Goal: Book appointment/travel/reservation

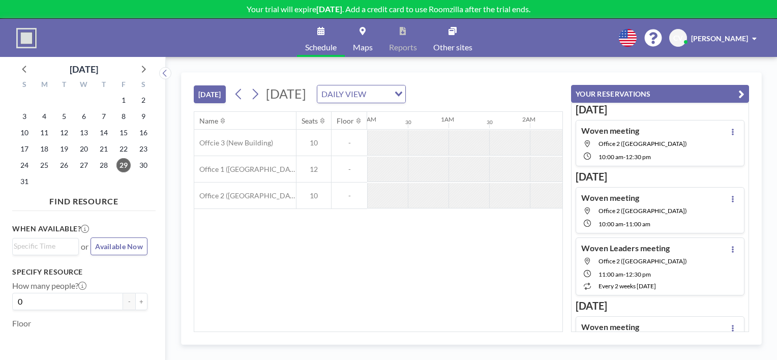
scroll to position [0, 895]
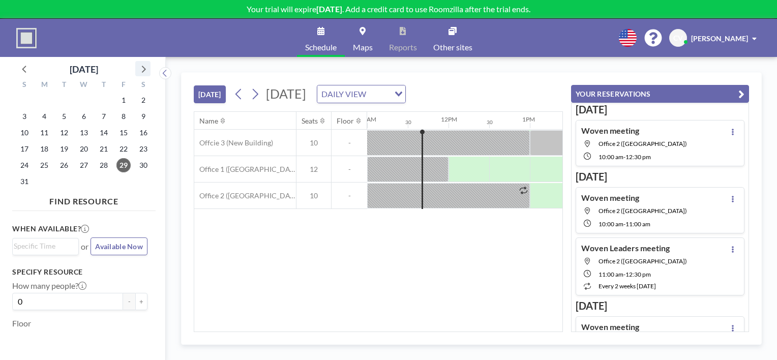
click at [144, 71] on icon at bounding box center [142, 68] width 13 height 13
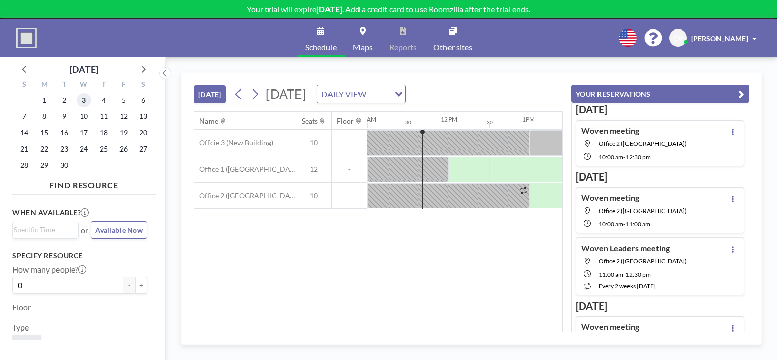
click at [85, 101] on span "3" at bounding box center [84, 100] width 14 height 14
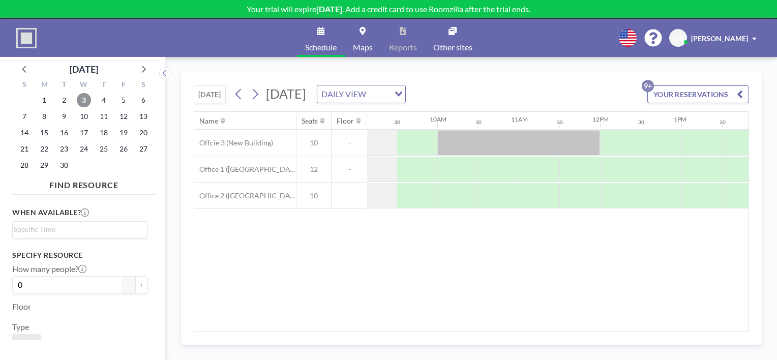
scroll to position [0, 742]
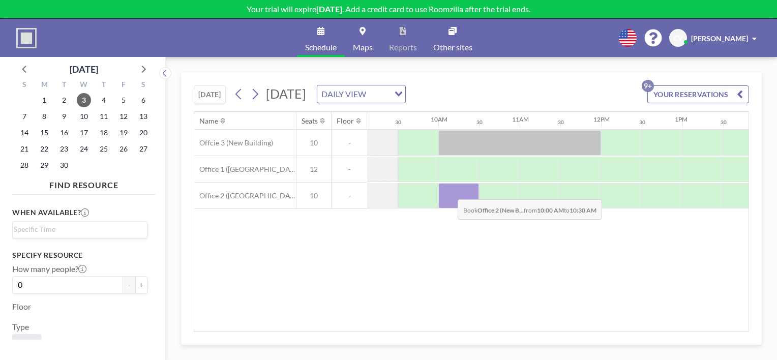
click at [449, 191] on div at bounding box center [458, 195] width 41 height 25
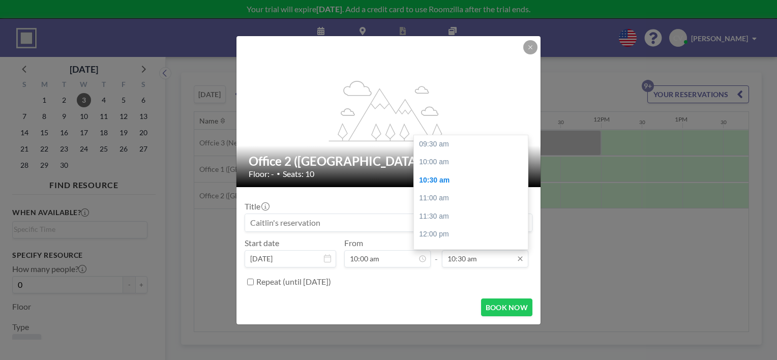
scroll to position [36, 0]
click at [469, 263] on input "10:30 am" at bounding box center [485, 258] width 86 height 17
click at [464, 260] on input "10:30 am" at bounding box center [485, 258] width 86 height 17
click at [441, 161] on div "11:00 am" at bounding box center [473, 162] width 119 height 18
type input "11:00 am"
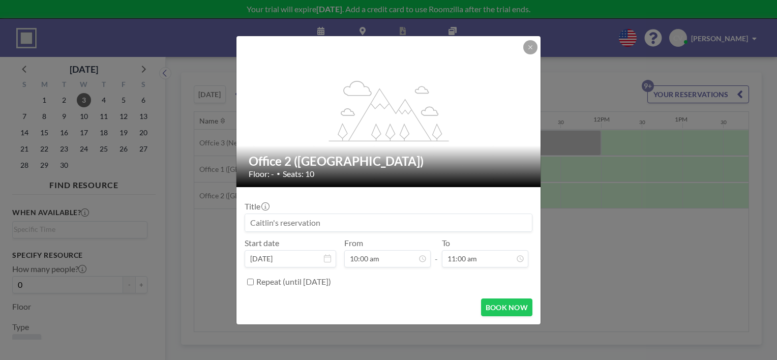
click at [268, 218] on input at bounding box center [388, 222] width 287 height 17
type input "Woven Team meeting"
click at [502, 307] on button "BOOK NOW" at bounding box center [506, 307] width 51 height 18
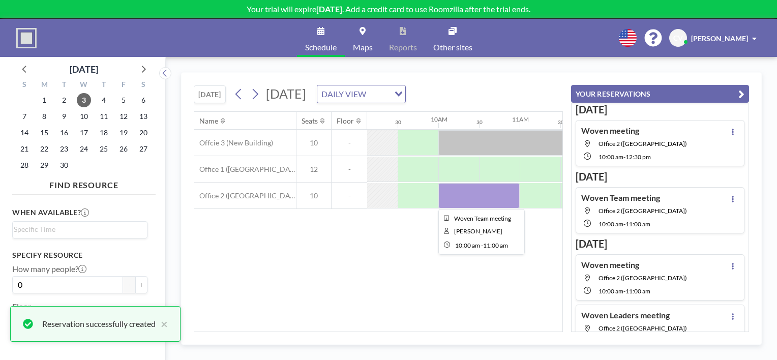
click at [460, 201] on div at bounding box center [478, 195] width 81 height 25
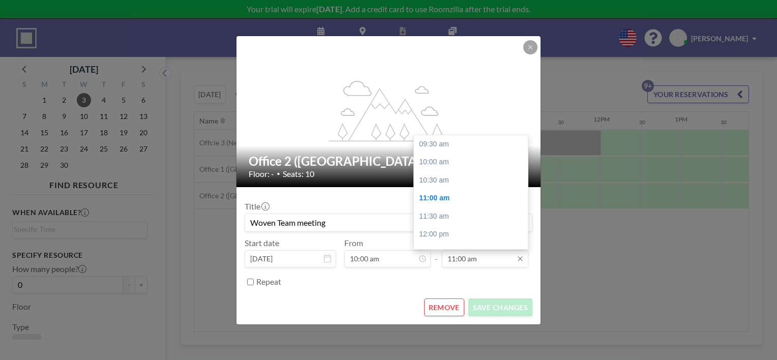
scroll to position [54, 0]
click at [465, 260] on input "11:00 am" at bounding box center [485, 258] width 86 height 17
click at [452, 167] on div "11:30 am" at bounding box center [473, 162] width 119 height 18
type input "11:30 am"
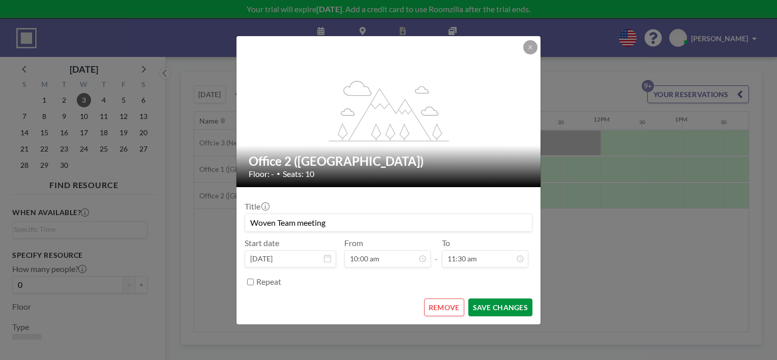
click at [501, 306] on button "SAVE CHANGES" at bounding box center [500, 307] width 64 height 18
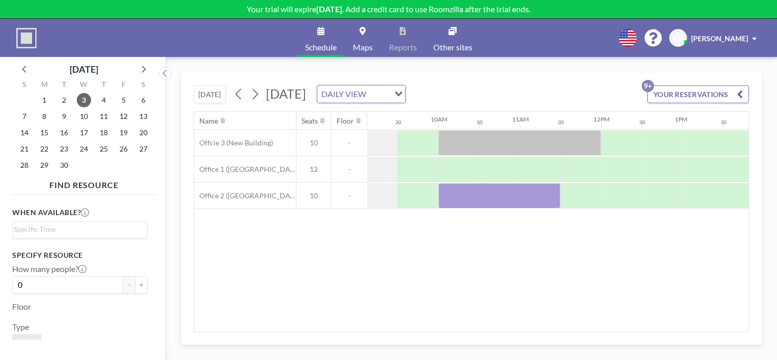
click at [122, 16] on div "Your trial will expire [DATE] . Add a credit card to use Roomzilla after the tr…" at bounding box center [388, 9] width 777 height 19
